Goal: Task Accomplishment & Management: Manage account settings

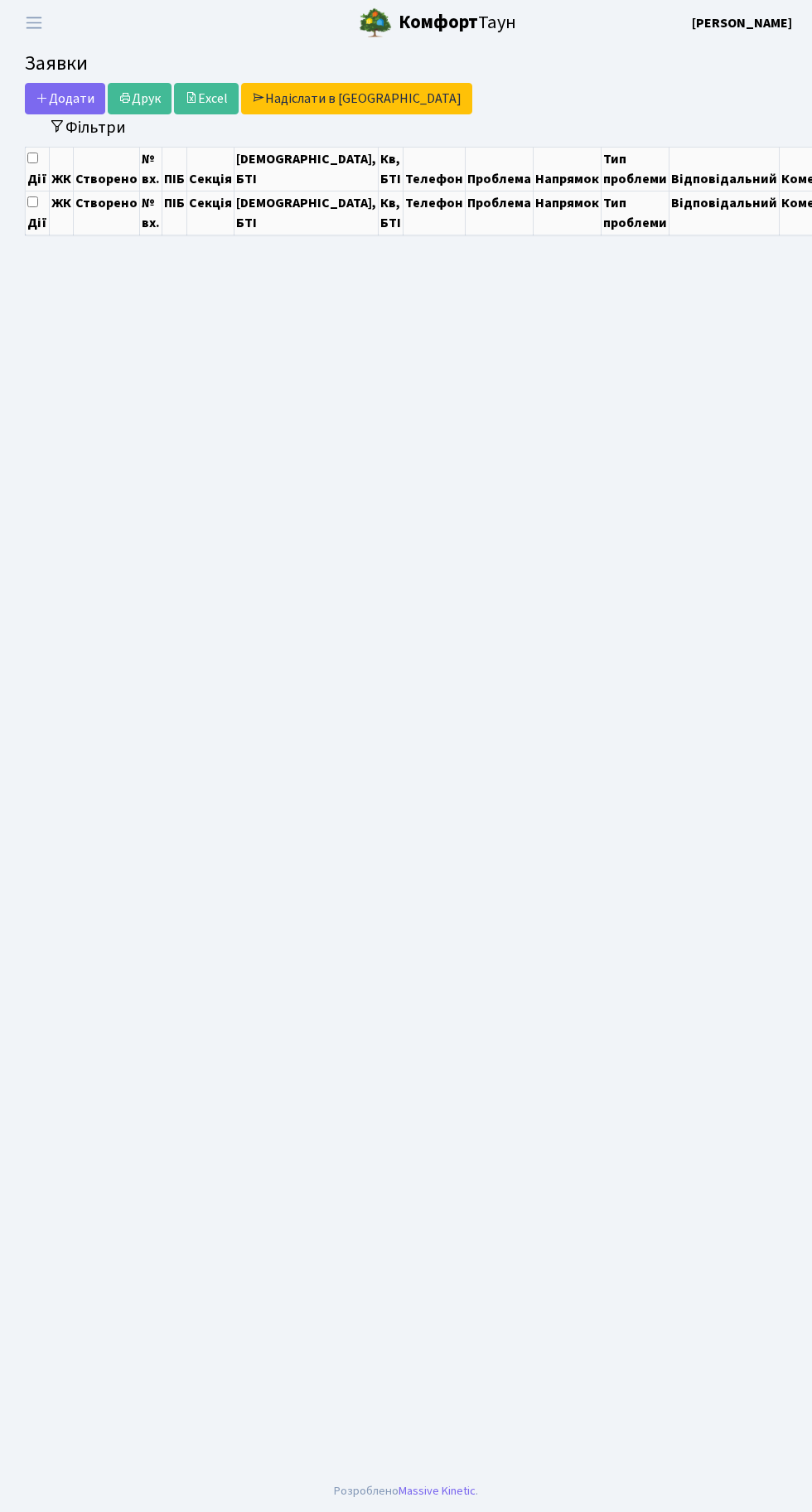
select select "25"
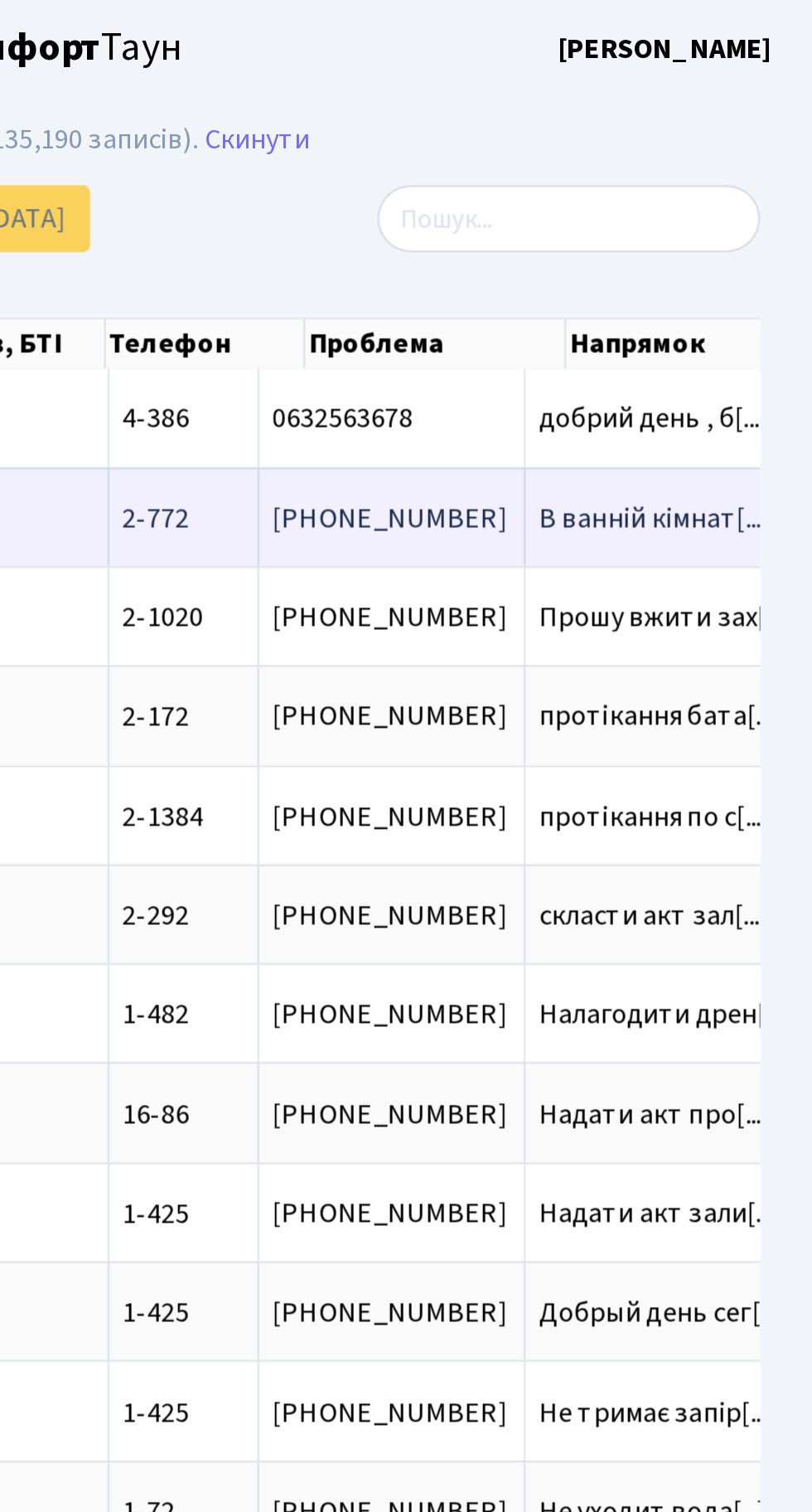
click at [684, 244] on span "В ванній кімнат[...]" at bounding box center [738, 244] width 110 height 18
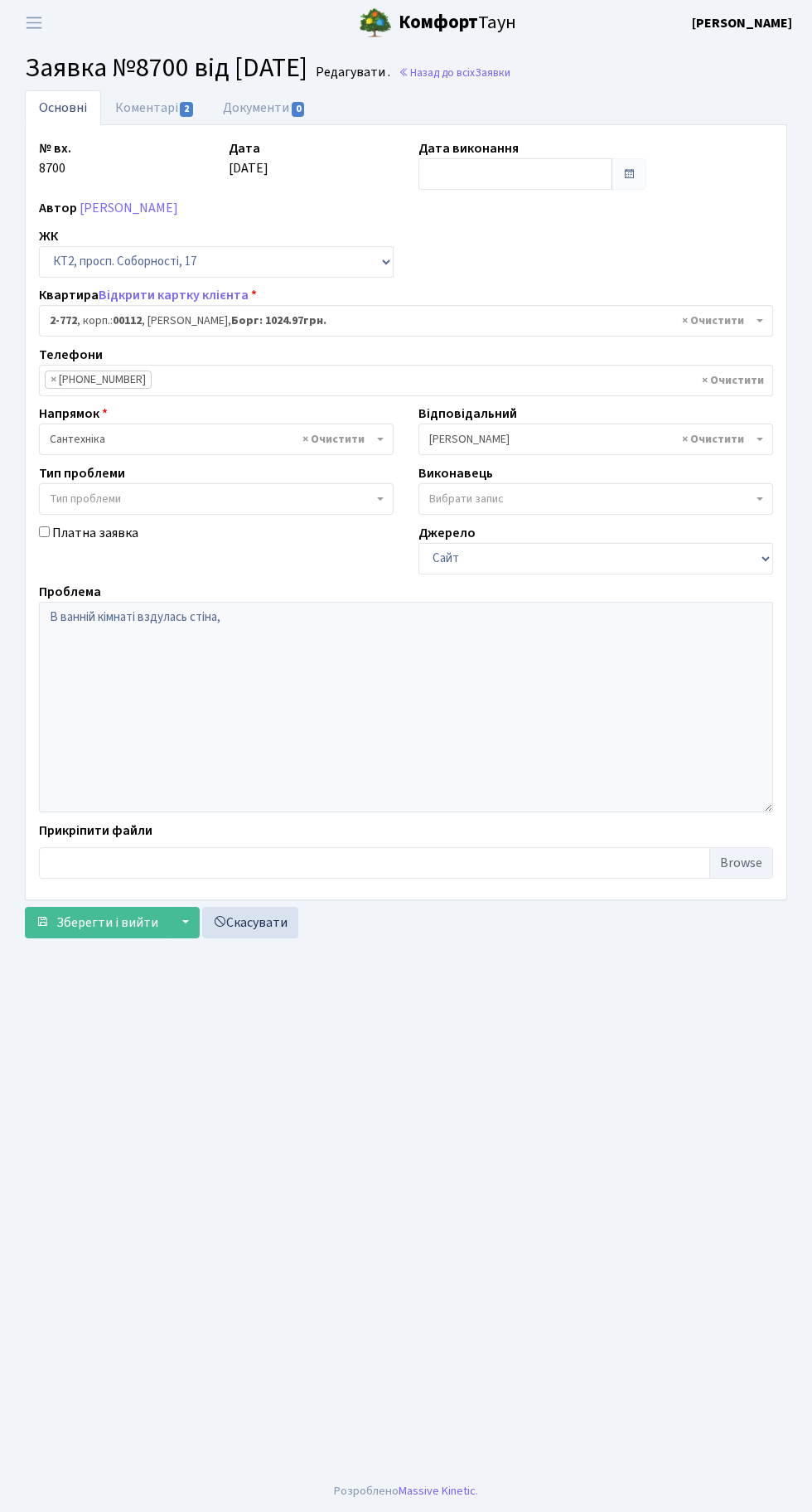
select select "15821"
